Goal: Task Accomplishment & Management: Manage account settings

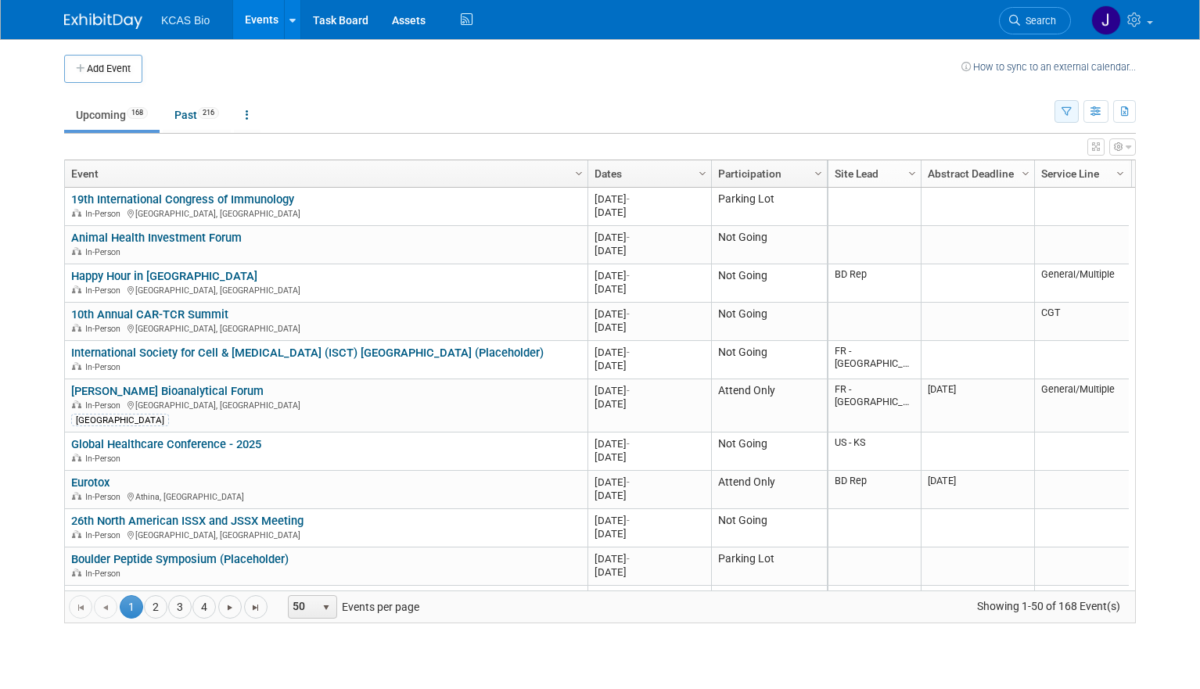
click at [1072, 113] on icon "button" at bounding box center [1067, 112] width 10 height 10
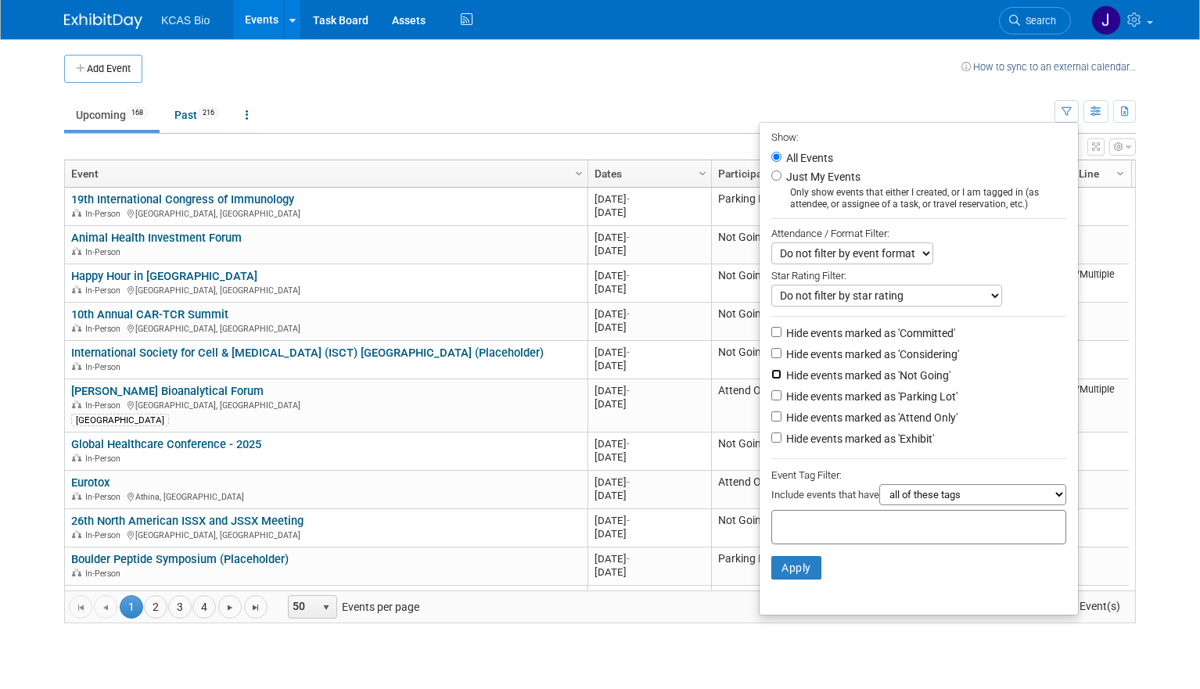
click at [775, 378] on input "Hide events marked as 'Not Going'" at bounding box center [777, 374] width 10 height 10
checkbox input "true"
click at [772, 401] on input "Hide events marked as 'Parking Lot'" at bounding box center [777, 395] width 10 height 10
checkbox input "true"
click at [797, 577] on button "Apply" at bounding box center [797, 567] width 50 height 23
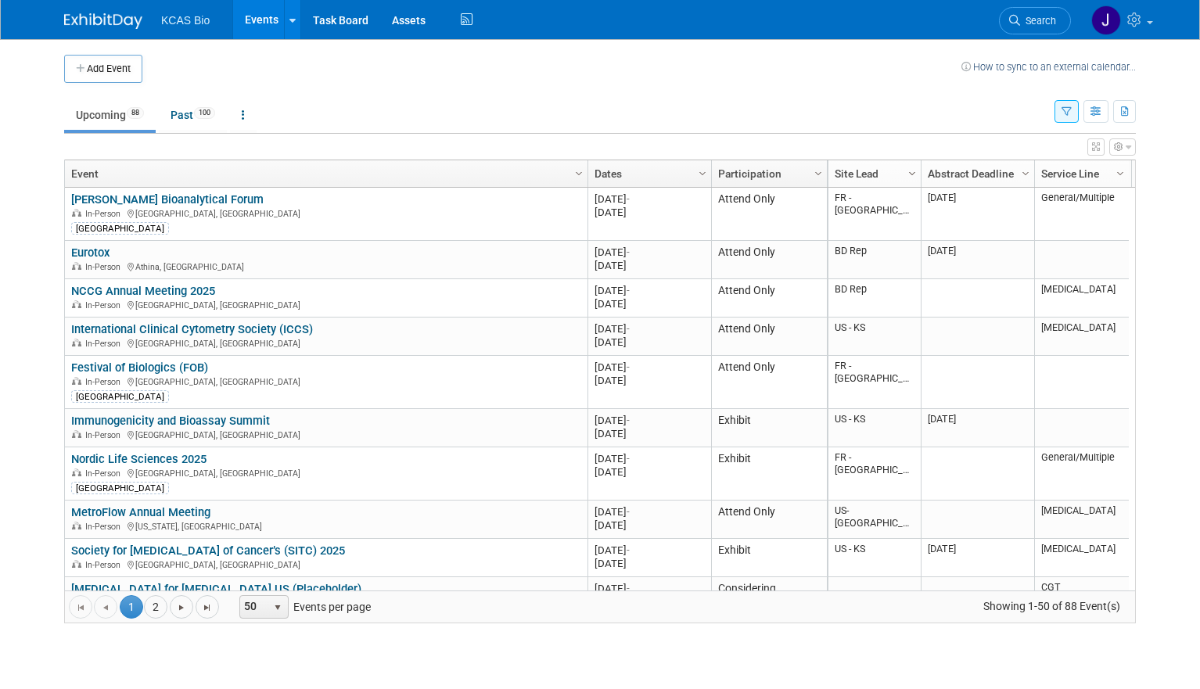
click at [911, 171] on span "Column Settings" at bounding box center [912, 173] width 13 height 13
click at [892, 124] on ul "Upcoming 88 Past 100 All Events 188 Past and Upcoming Grouped Annually Events g…" at bounding box center [559, 116] width 991 height 35
click at [909, 174] on span "Column Settings" at bounding box center [912, 173] width 13 height 13
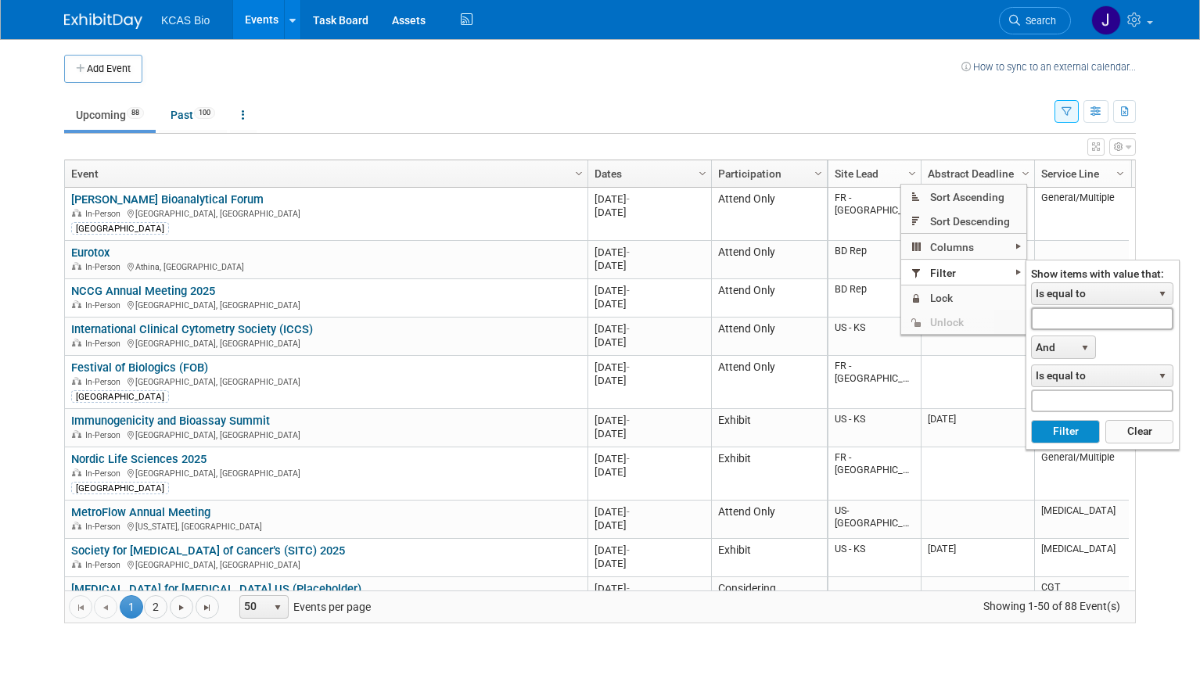
click at [1083, 312] on input "text" at bounding box center [1102, 319] width 142 height 23
click at [1153, 431] on button "Clear" at bounding box center [1140, 431] width 68 height 23
